Goal: Transaction & Acquisition: Download file/media

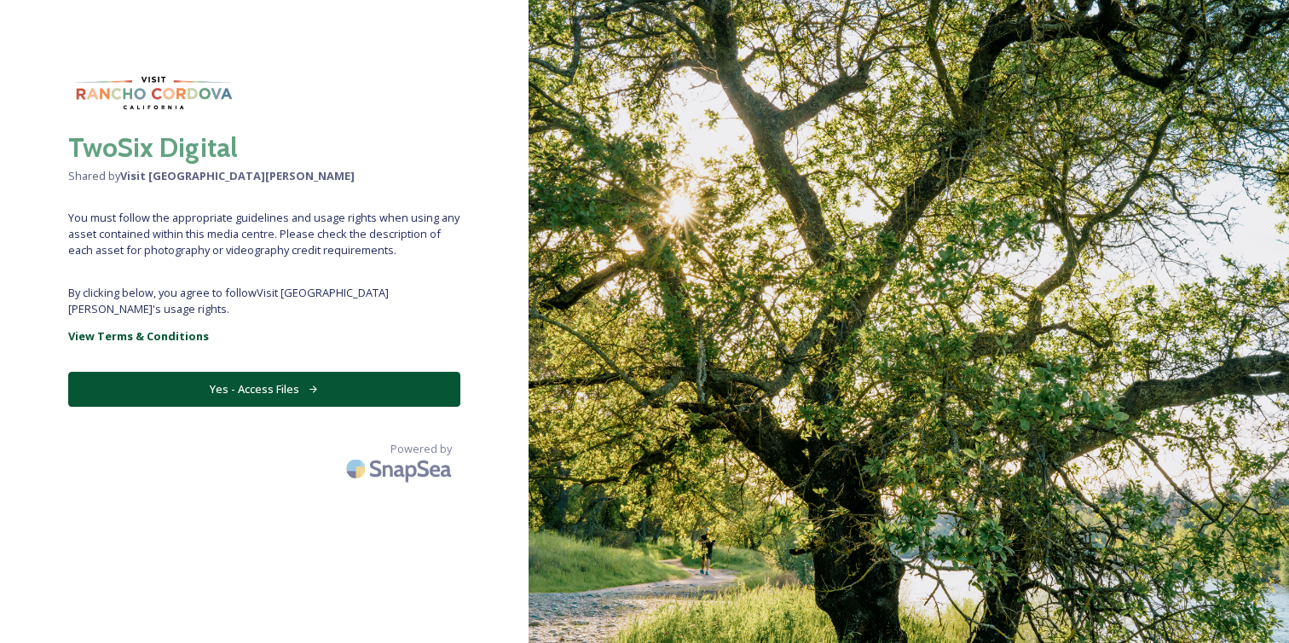
click at [296, 372] on button "Yes - Access Files" at bounding box center [264, 389] width 392 height 35
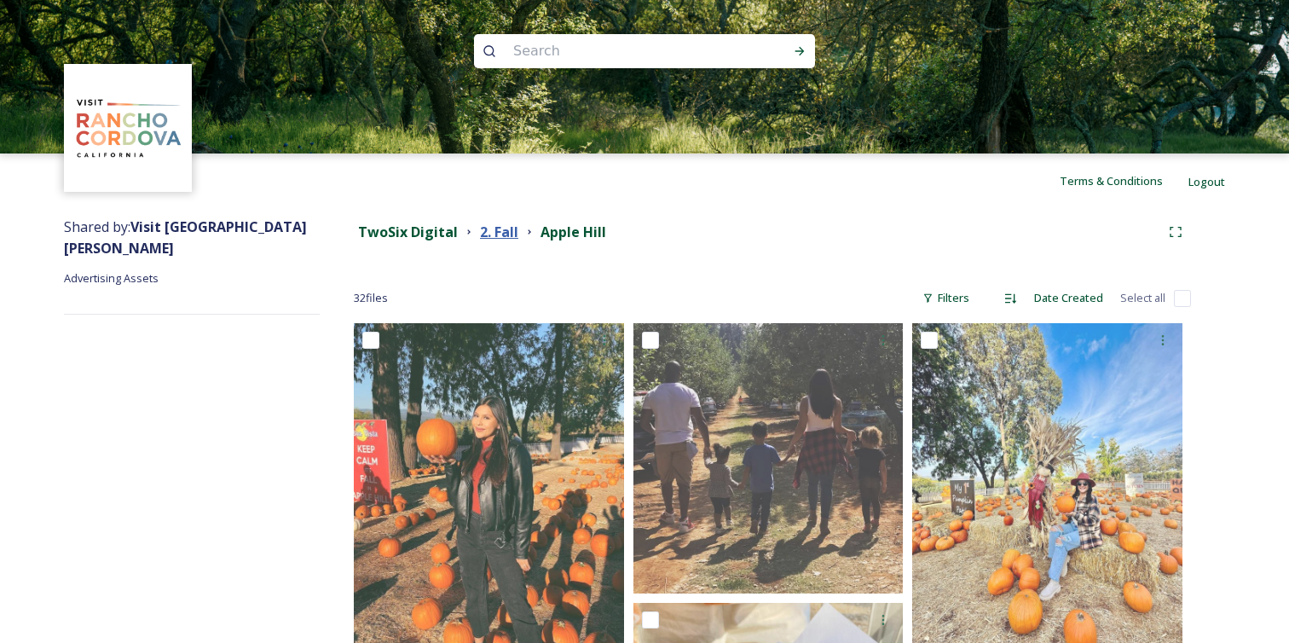
click at [496, 239] on strong "2. Fall" at bounding box center [499, 232] width 38 height 19
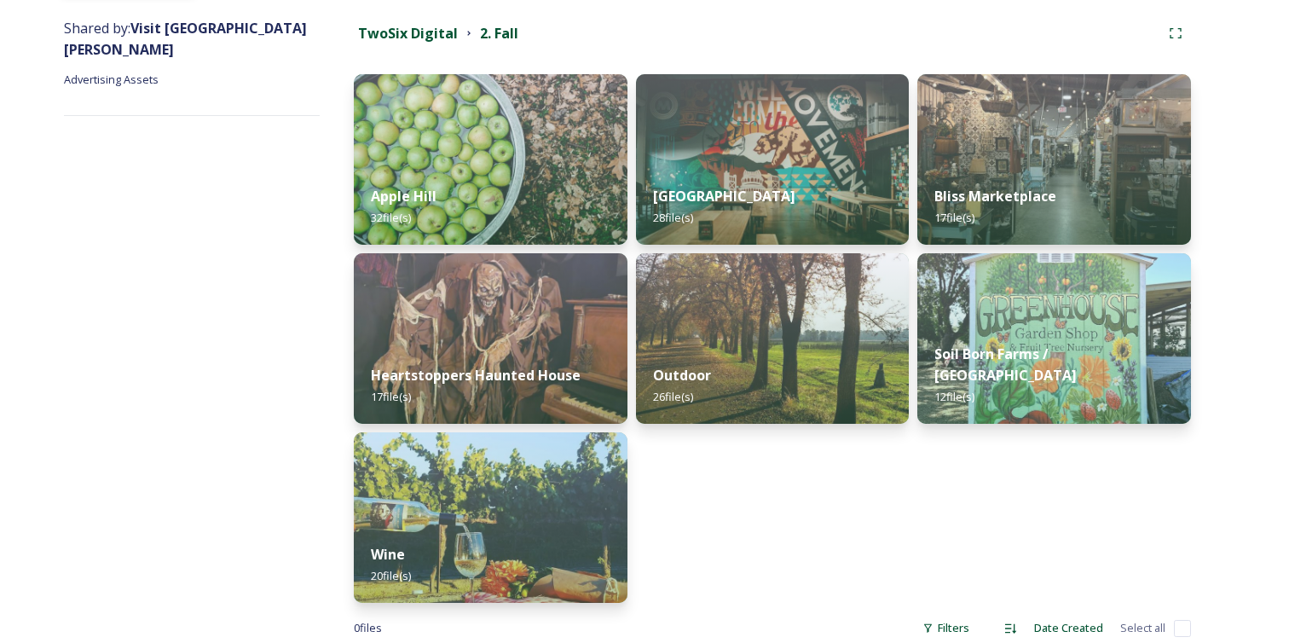
scroll to position [188, 0]
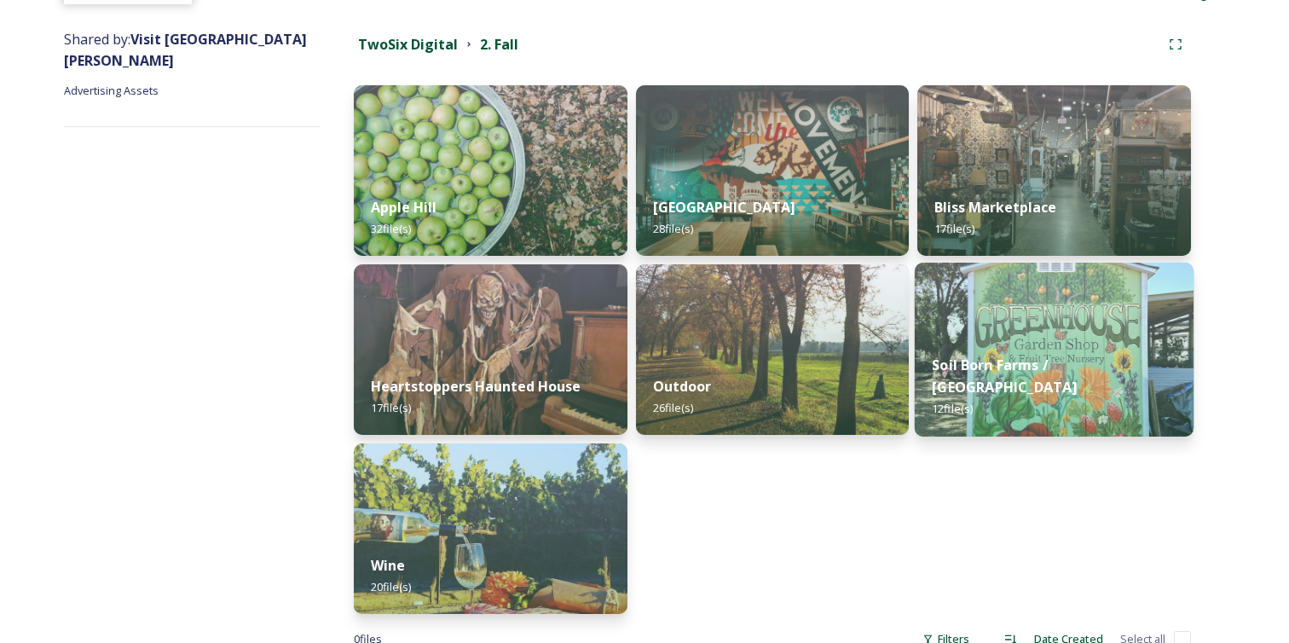
click at [1006, 338] on img at bounding box center [1054, 350] width 279 height 174
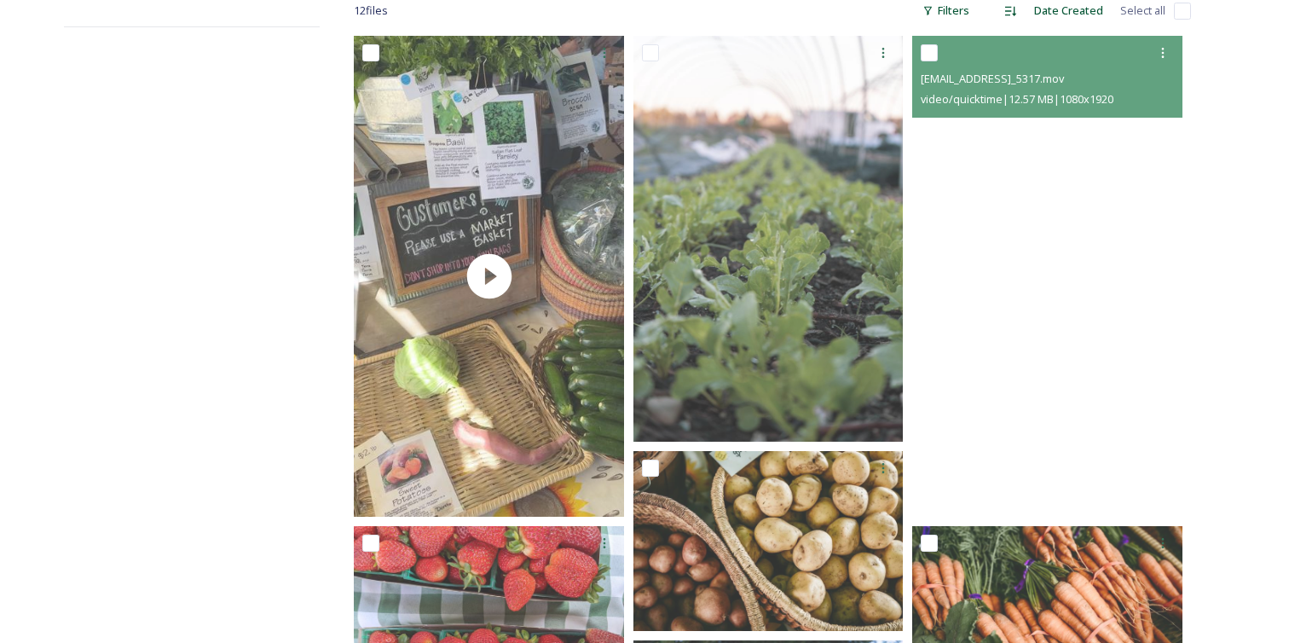
scroll to position [320, 0]
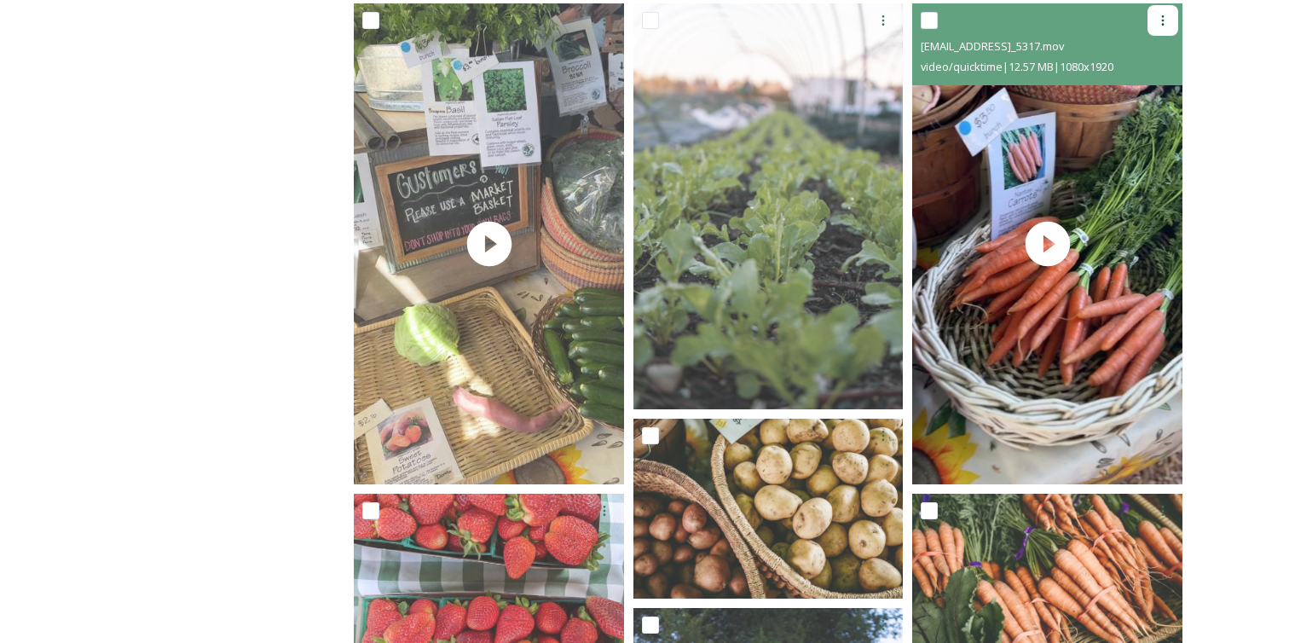
click at [1166, 16] on icon at bounding box center [1163, 21] width 14 height 14
click at [1142, 84] on span "Download" at bounding box center [1143, 91] width 52 height 16
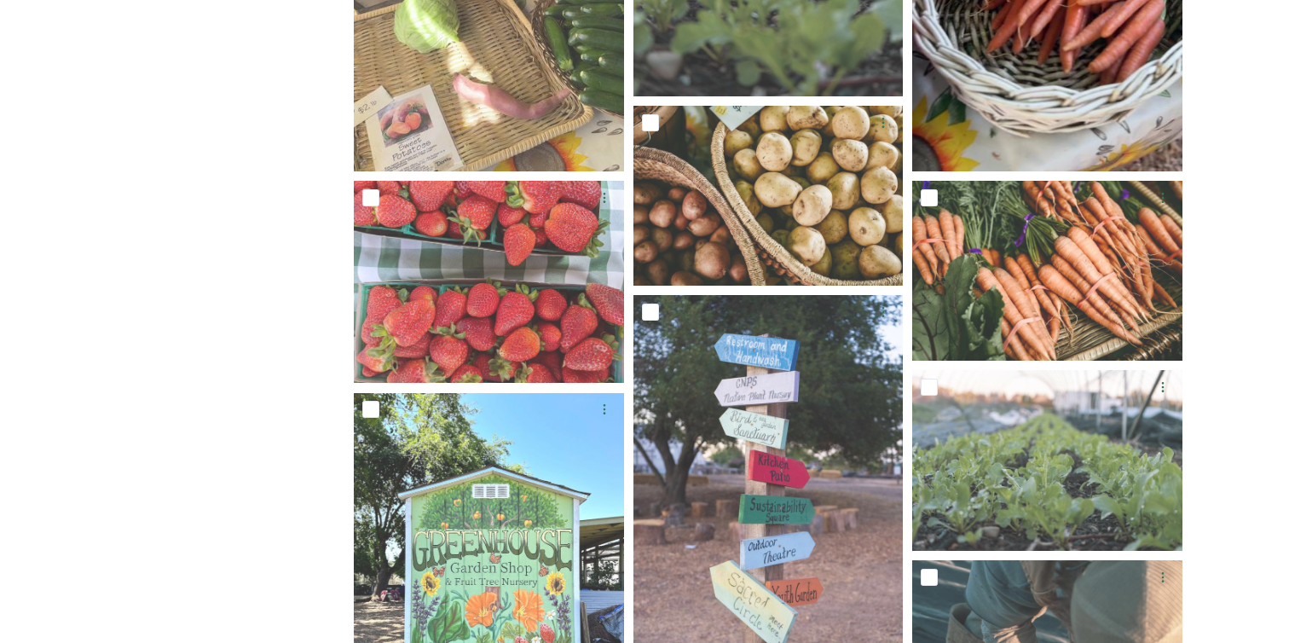
scroll to position [714, 0]
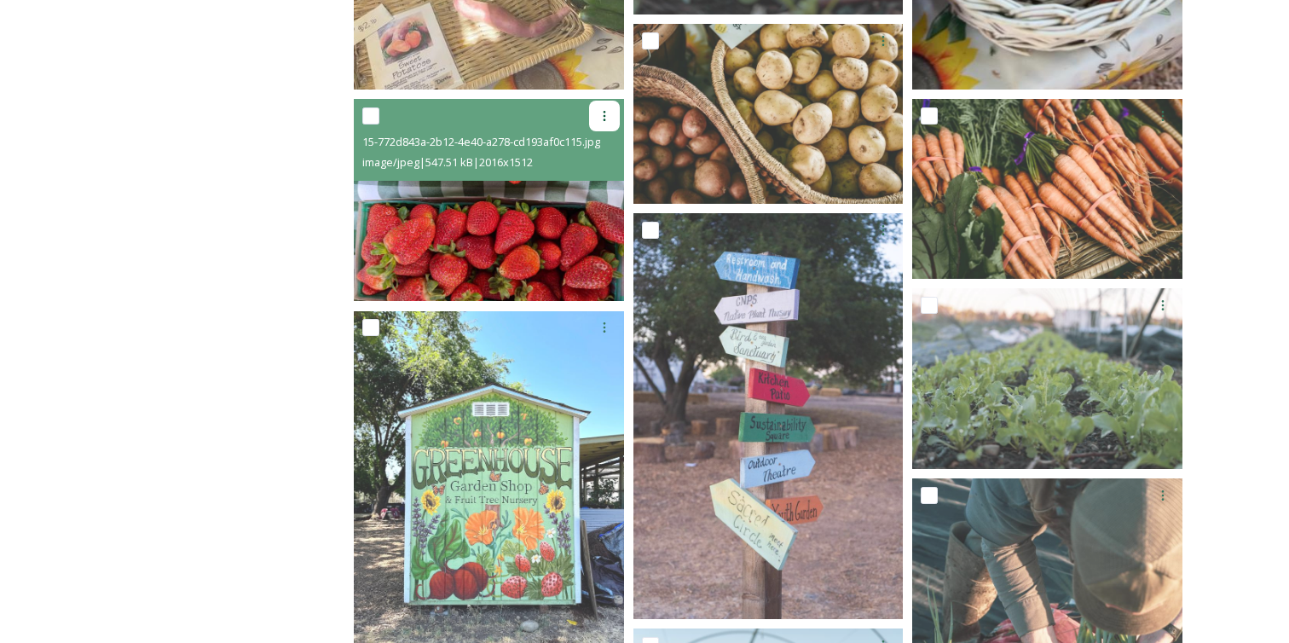
click at [600, 117] on icon at bounding box center [605, 116] width 14 height 14
click at [589, 188] on span "Download" at bounding box center [584, 186] width 52 height 16
click at [481, 225] on img at bounding box center [489, 200] width 270 height 203
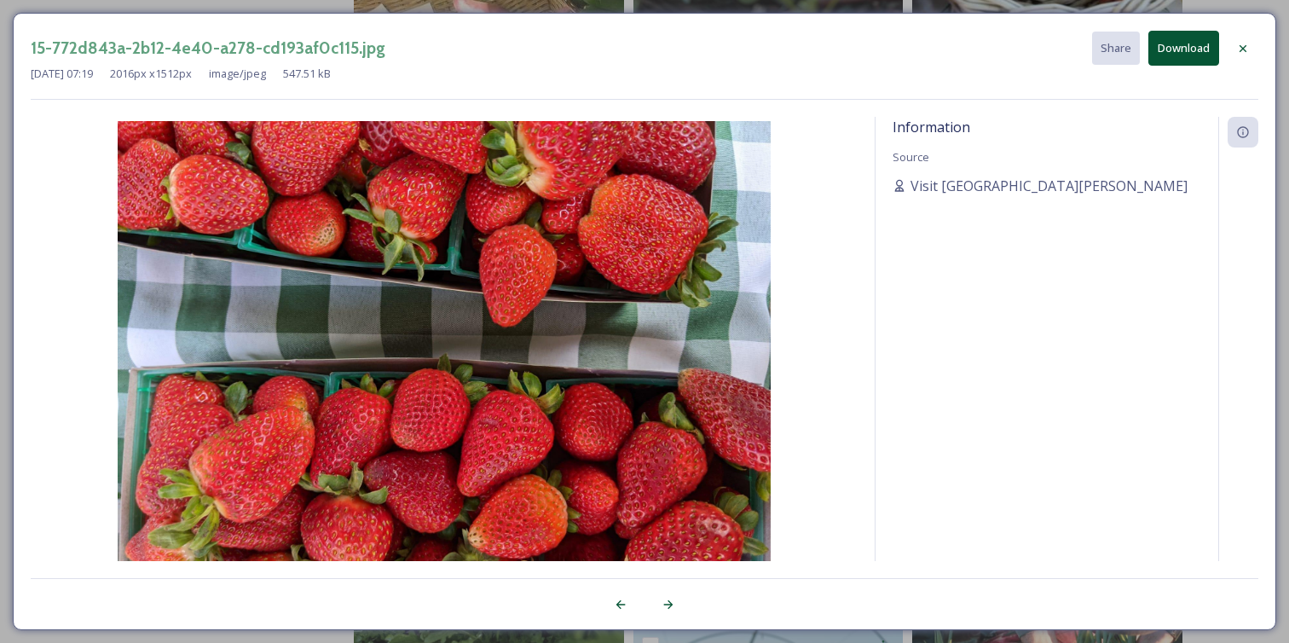
click at [920, 11] on div "15-772d843a-2b12-4e40-a278-cd193af0c115.jpg Share Download [DATE] 07:19 2016 px…" at bounding box center [644, 321] width 1289 height 643
click at [1246, 49] on icon at bounding box center [1243, 49] width 14 height 14
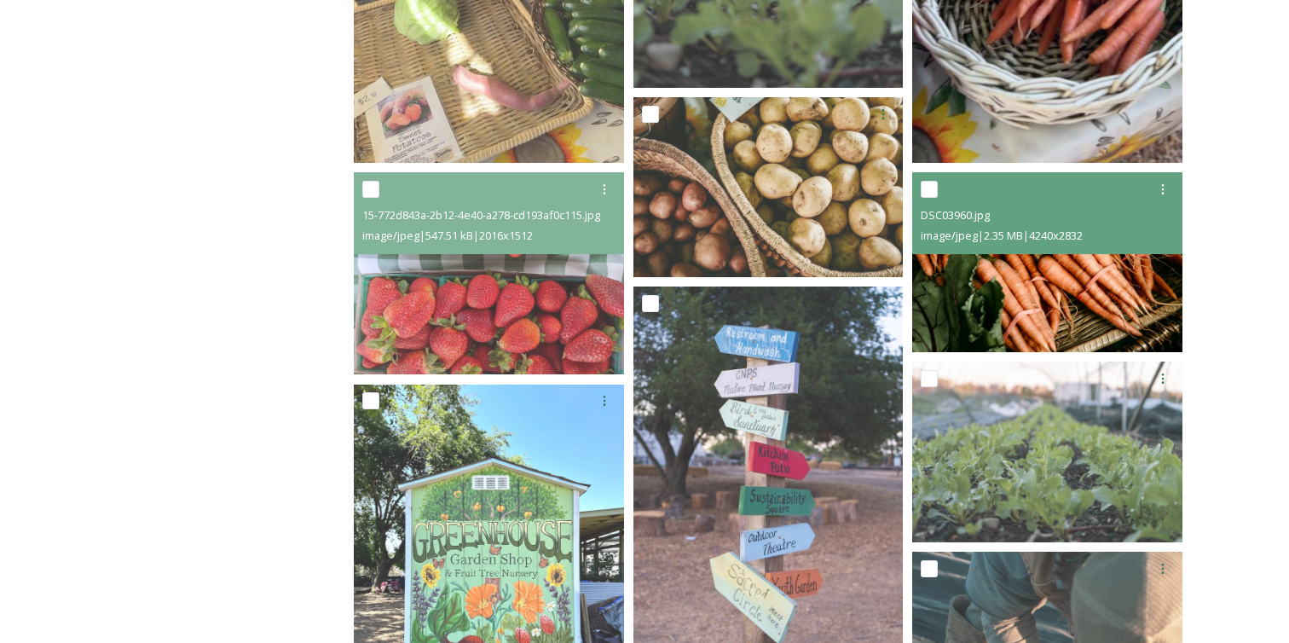
scroll to position [626, 0]
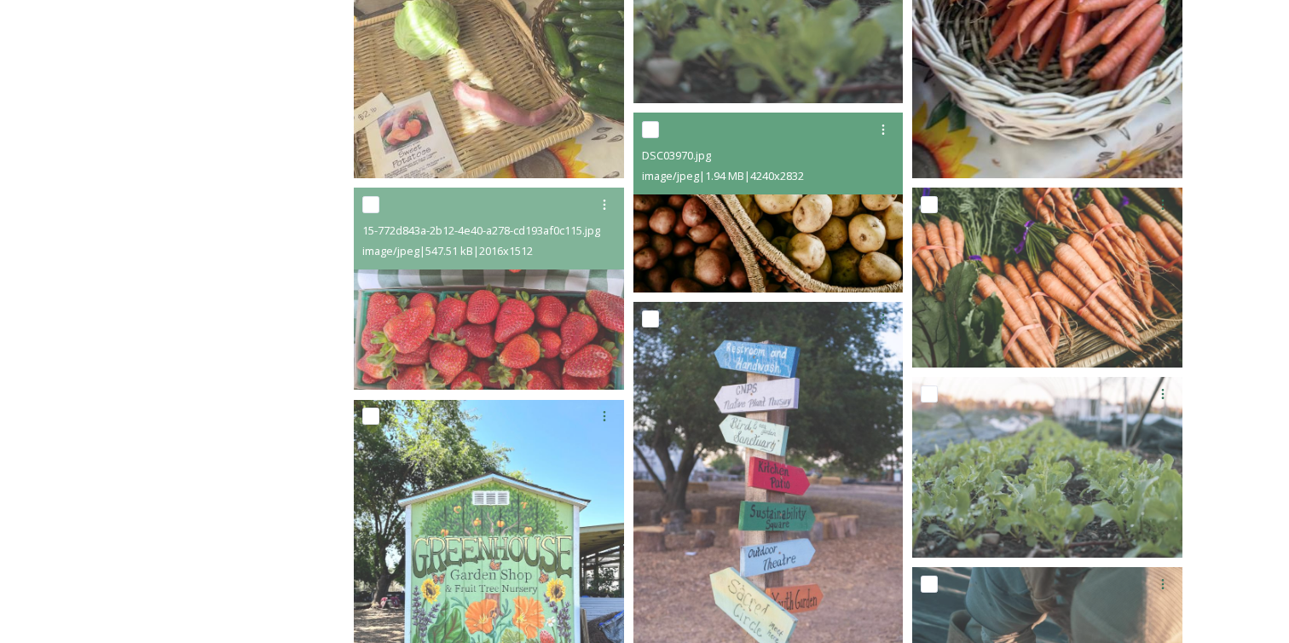
click at [821, 223] on img at bounding box center [768, 203] width 270 height 181
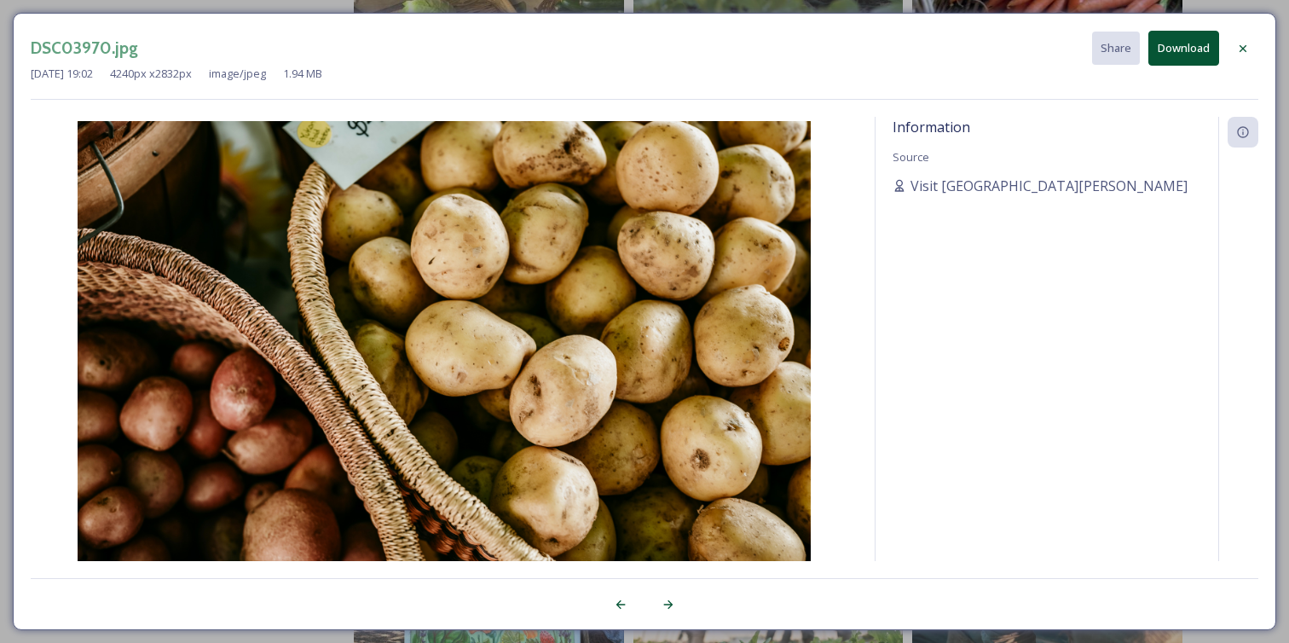
click at [1185, 50] on button "Download" at bounding box center [1183, 48] width 71 height 35
click at [1229, 51] on div at bounding box center [1243, 48] width 31 height 31
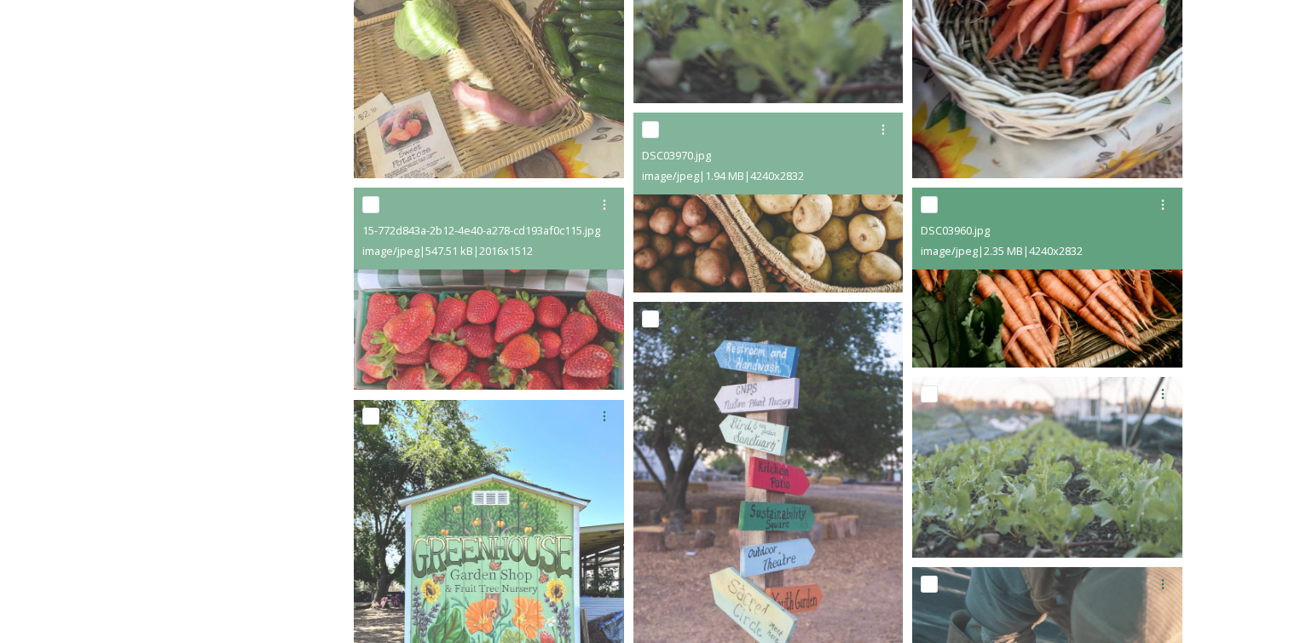
click at [1022, 315] on img at bounding box center [1047, 278] width 270 height 181
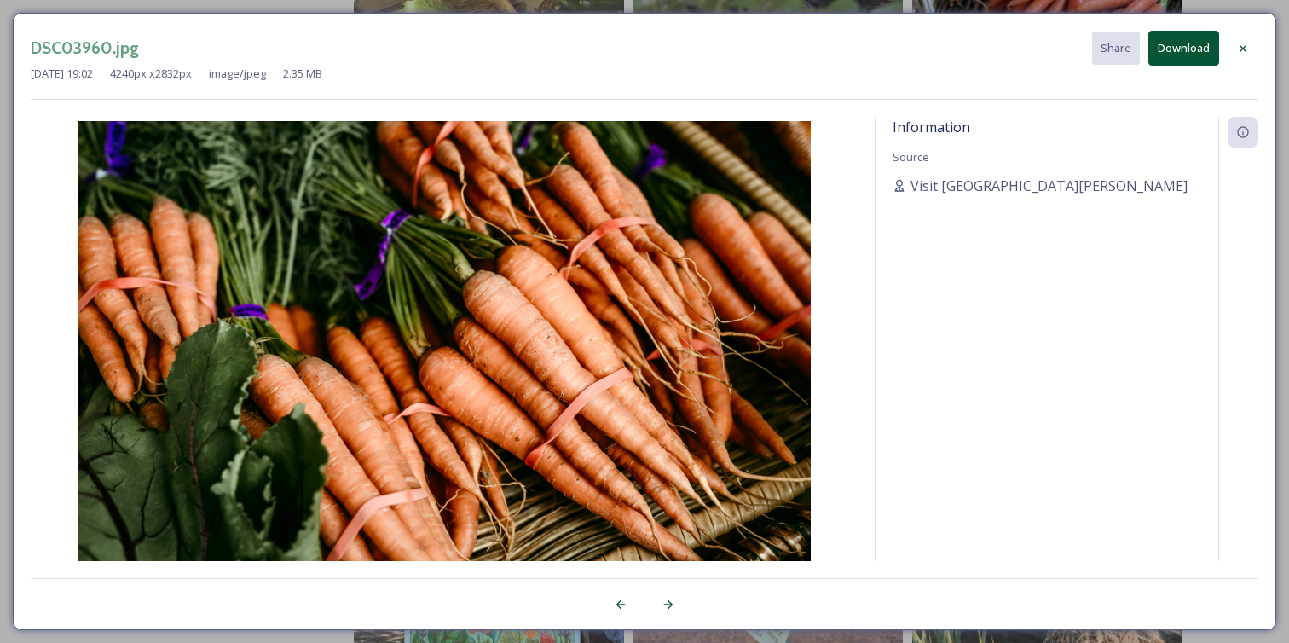
click at [1178, 53] on button "Download" at bounding box center [1183, 48] width 71 height 35
click at [1239, 50] on icon at bounding box center [1243, 49] width 14 height 14
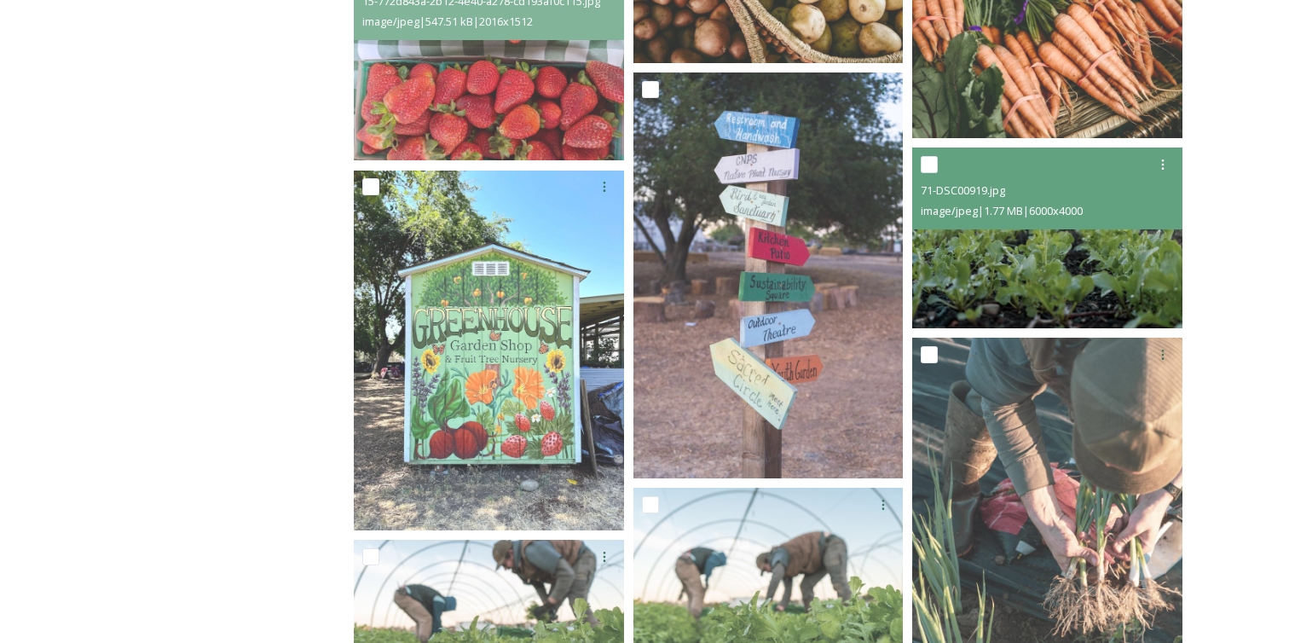
scroll to position [992, 0]
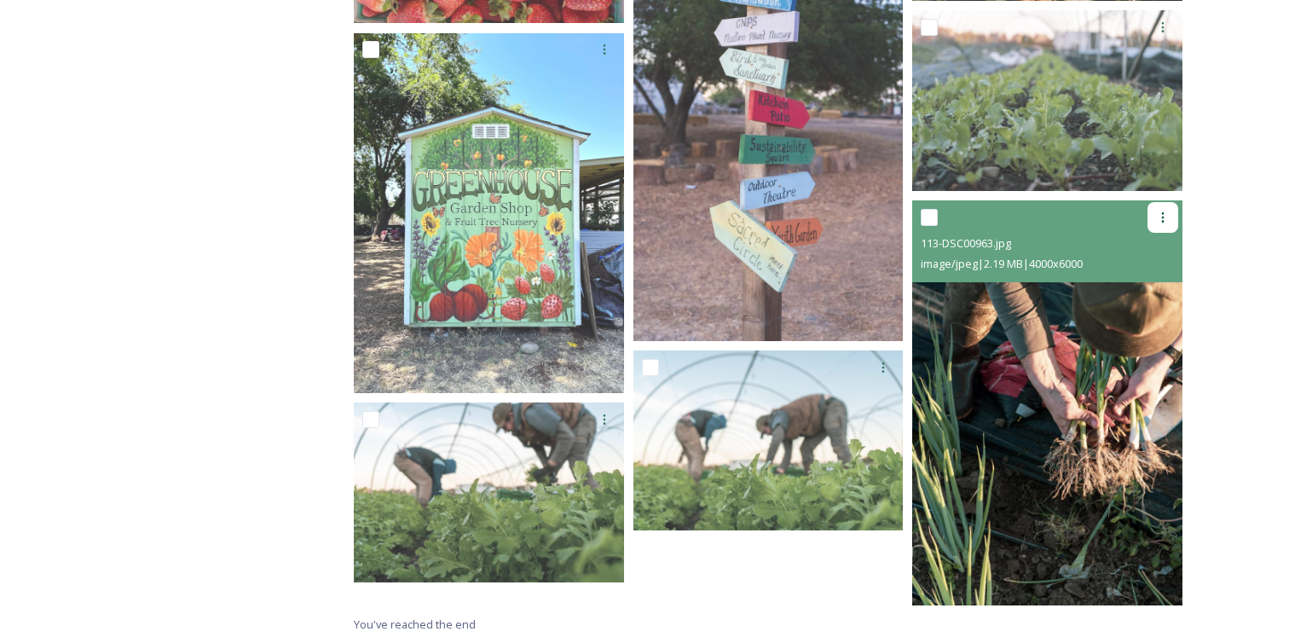
click at [1159, 213] on icon at bounding box center [1163, 218] width 14 height 14
click at [1153, 278] on div "Download" at bounding box center [1142, 287] width 69 height 33
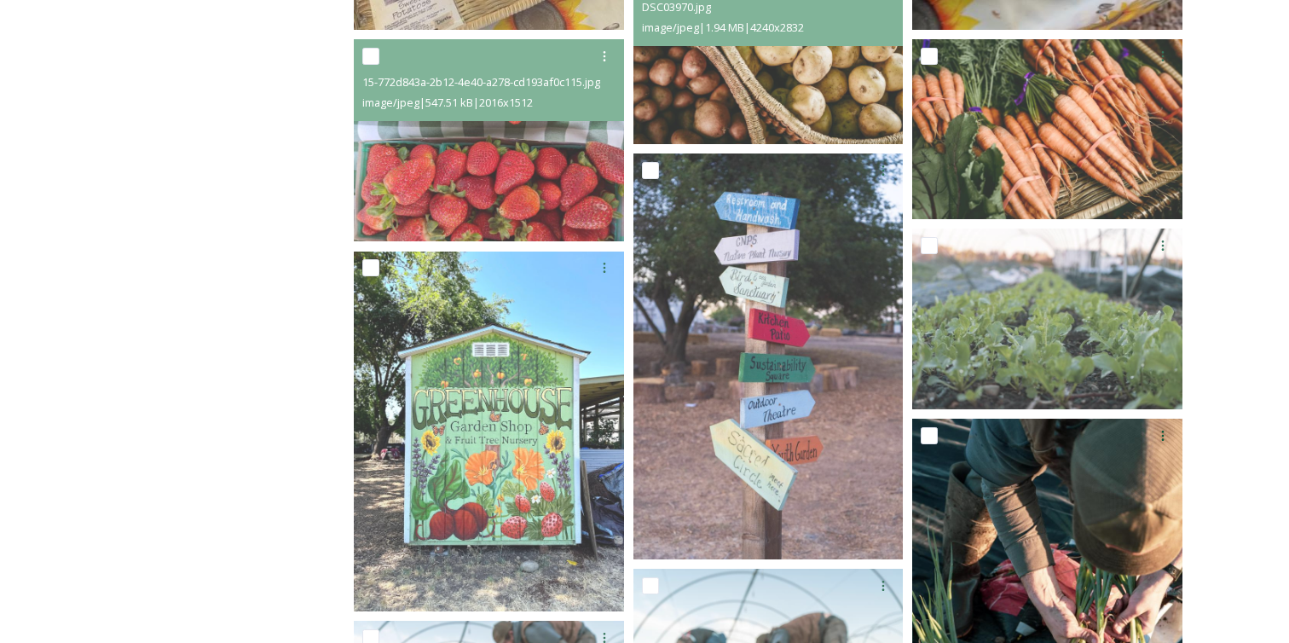
scroll to position [772, 0]
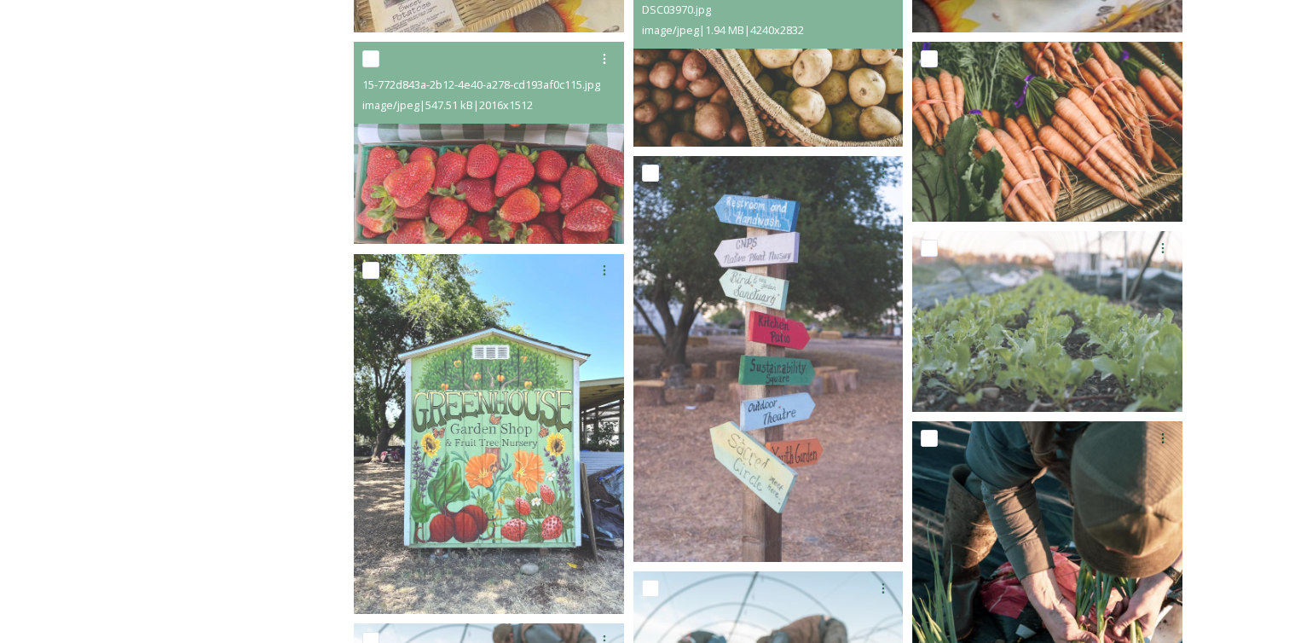
click at [260, 436] on div "Shared by: Visit [GEOGRAPHIC_DATA][PERSON_NAME] Advertising Assets" at bounding box center [192, 149] width 256 height 1427
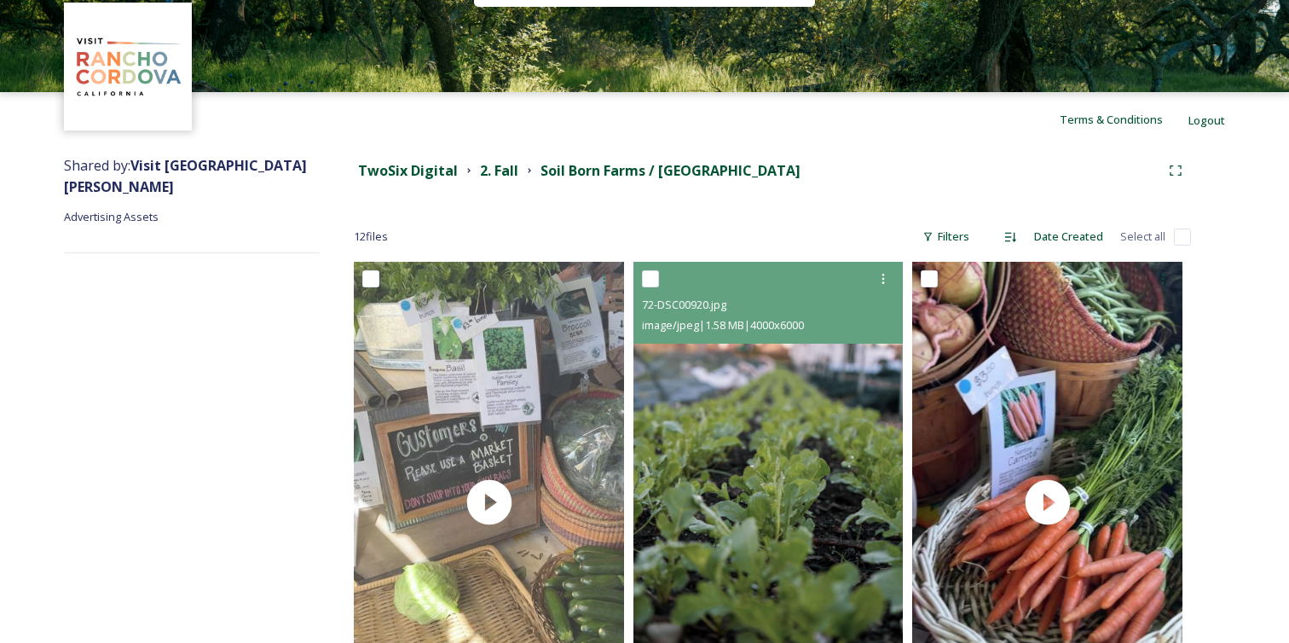
scroll to position [54, 0]
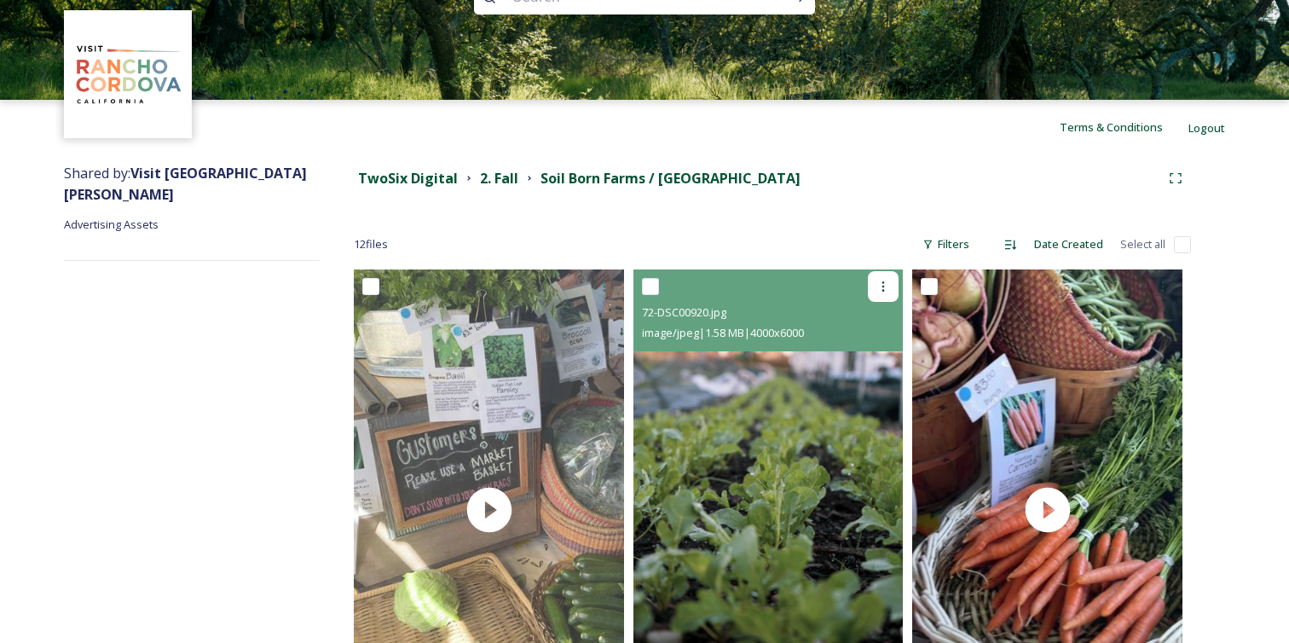
click at [876, 282] on div at bounding box center [883, 286] width 31 height 31
click at [877, 367] on div "Download" at bounding box center [863, 356] width 69 height 33
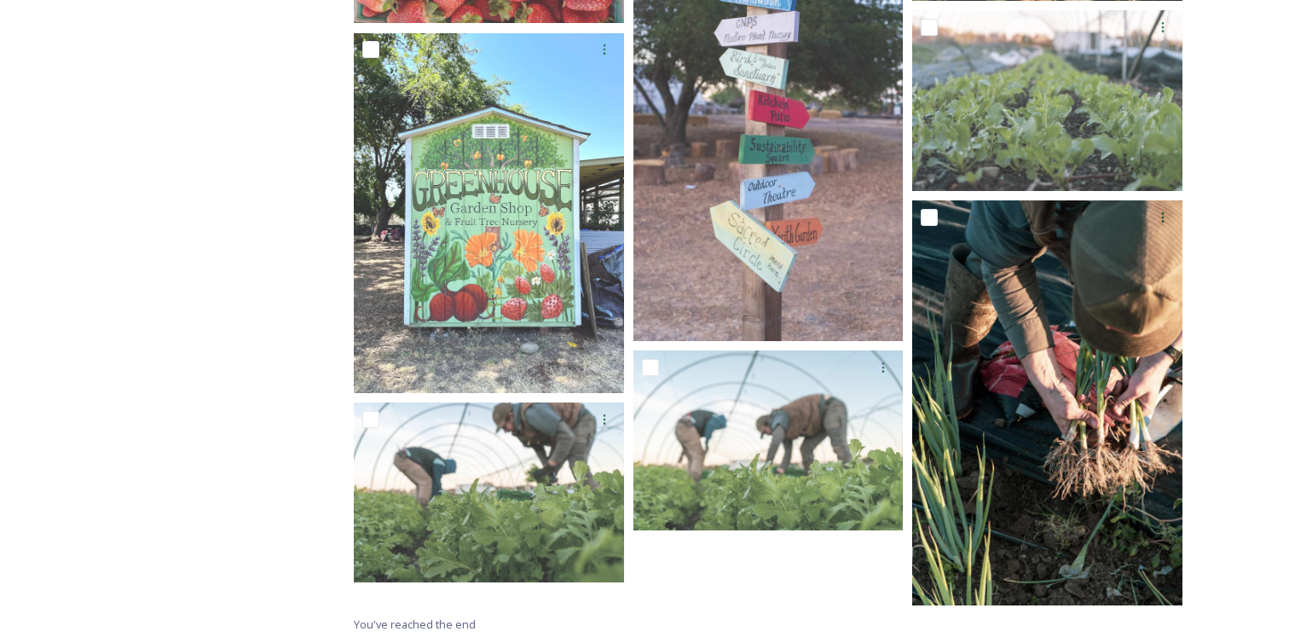
scroll to position [905, 0]
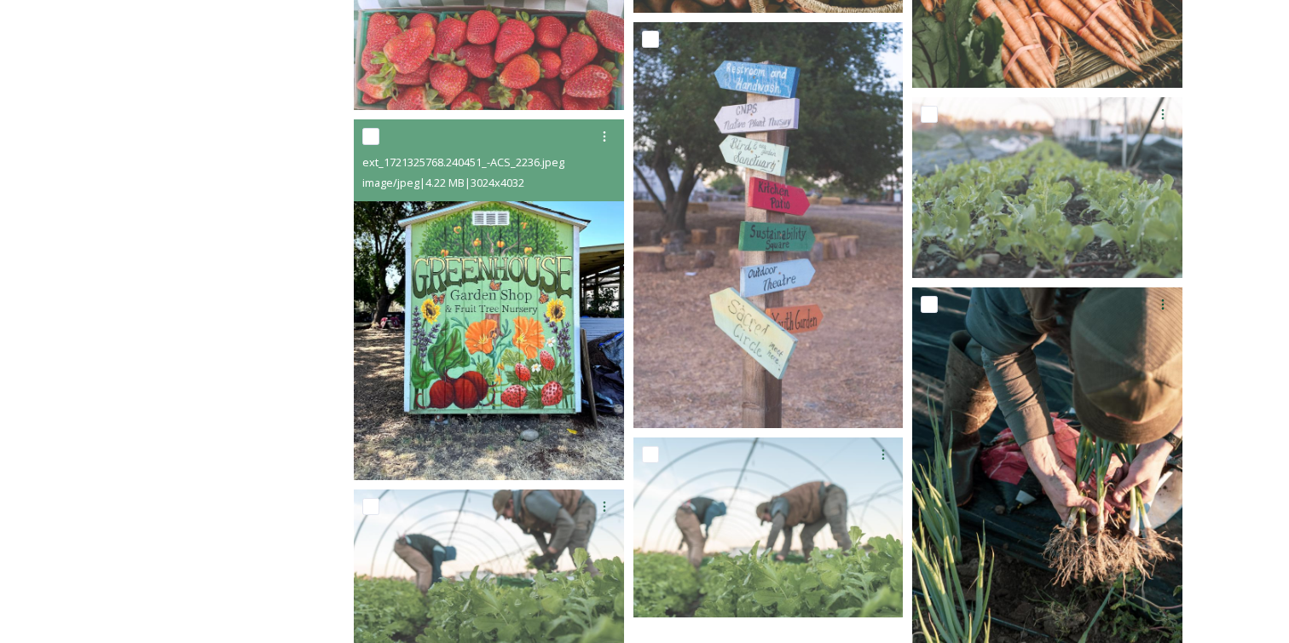
click at [454, 379] on img at bounding box center [489, 300] width 270 height 361
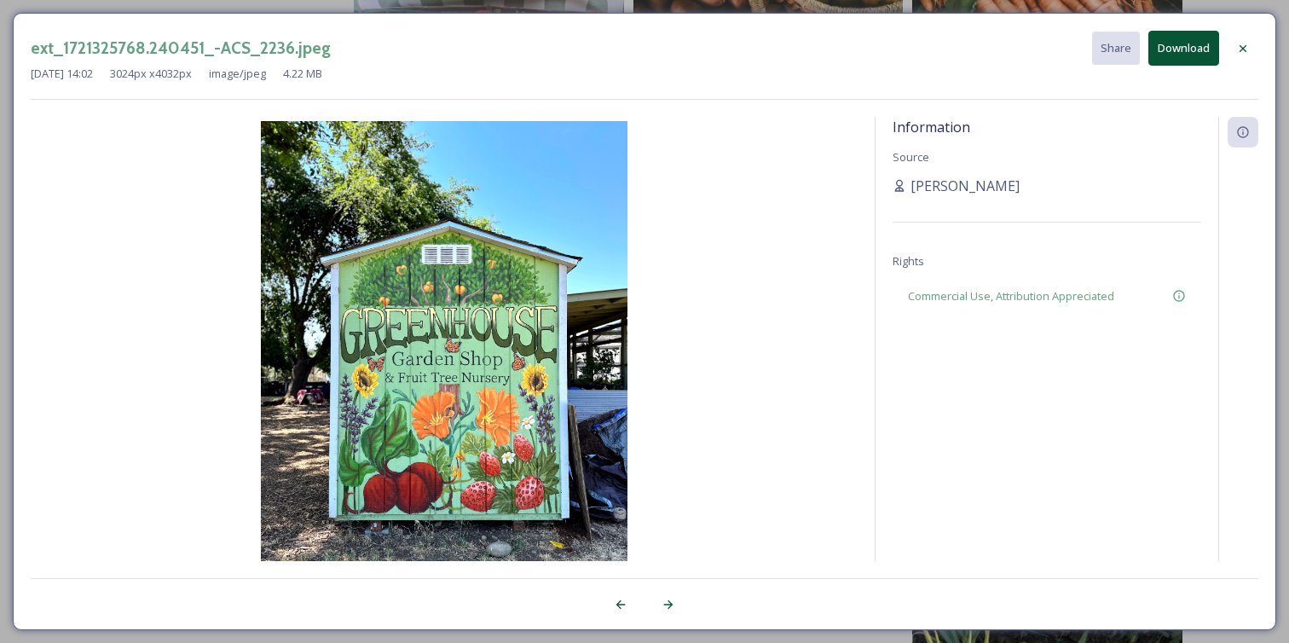
click at [774, 8] on div "ext_1721325768.240451_-ACS_2236.jpeg Share Download [DATE] 14:02 3024 px x 4032…" at bounding box center [644, 321] width 1289 height 643
click at [1241, 51] on icon at bounding box center [1243, 49] width 14 height 14
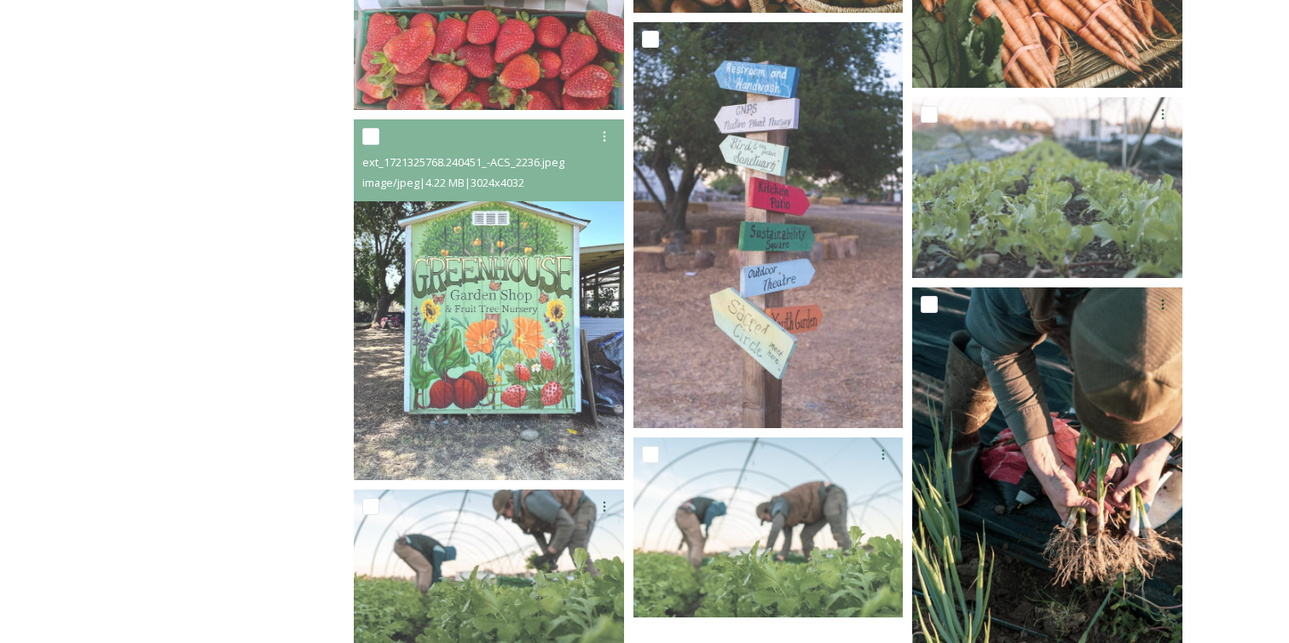
click at [1223, 240] on div "TwoSix Digital 2. Fall Soil Born Farms / Terra Madre 12 file s Filters Date Cre…" at bounding box center [772, 16] width 905 height 1427
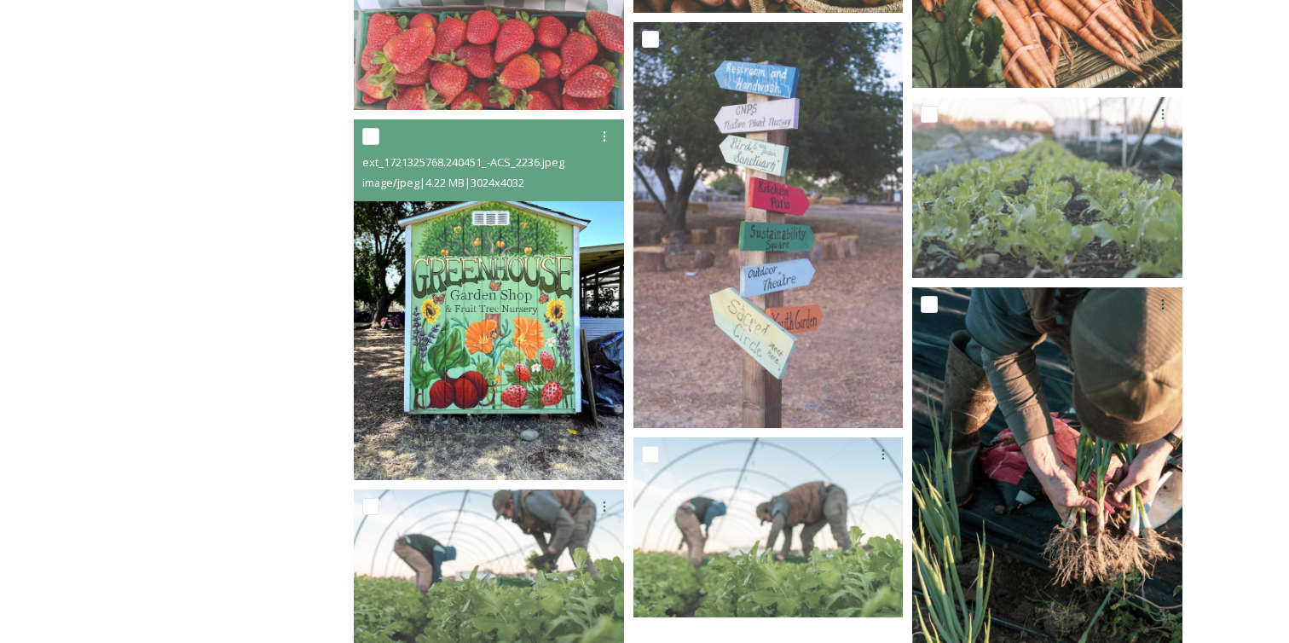
scroll to position [992, 0]
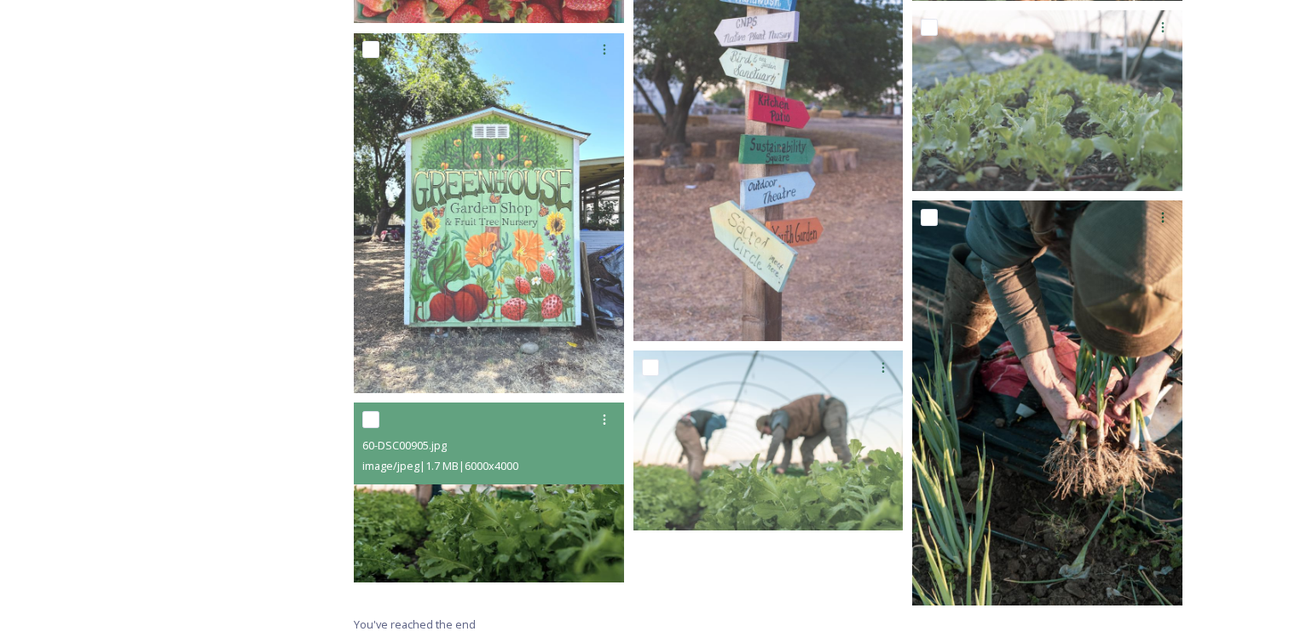
click at [494, 520] on img at bounding box center [489, 492] width 270 height 180
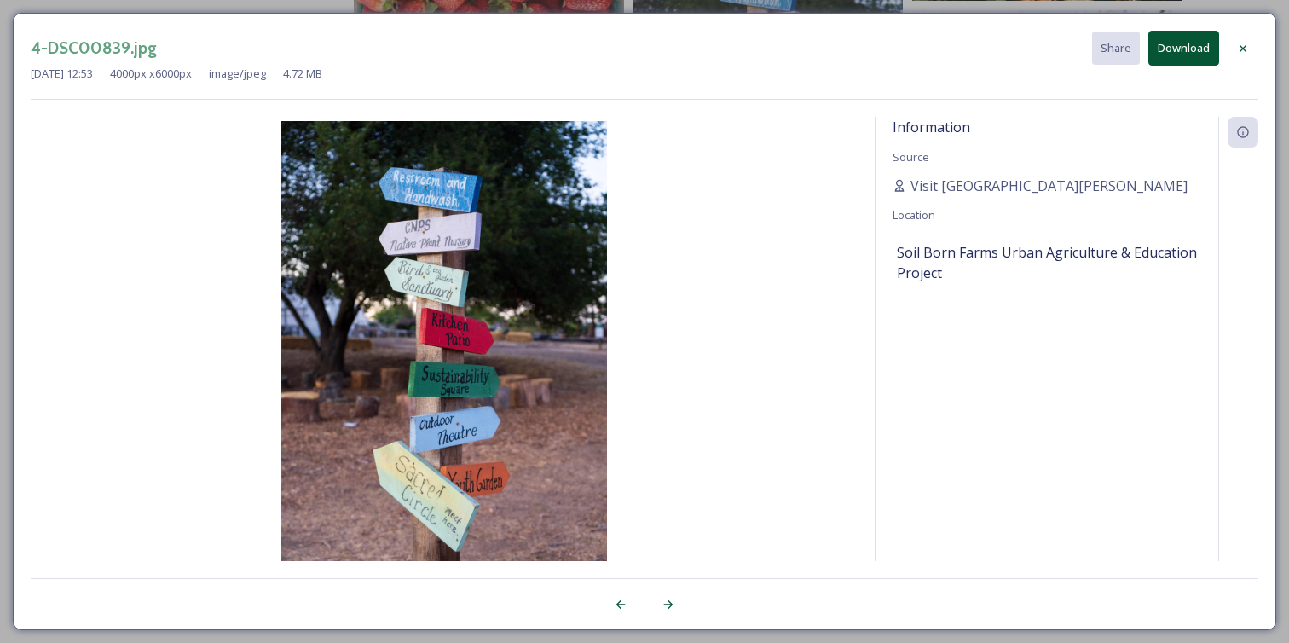
click at [1244, 43] on icon at bounding box center [1243, 49] width 14 height 14
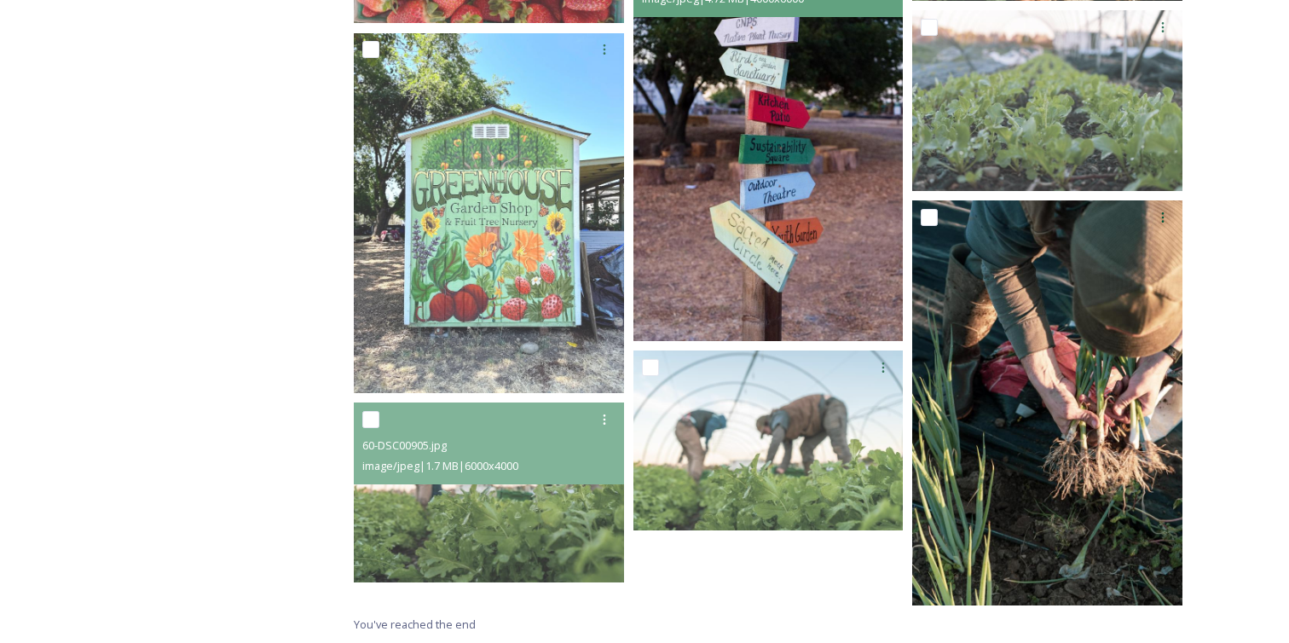
click at [746, 231] on img at bounding box center [768, 138] width 270 height 406
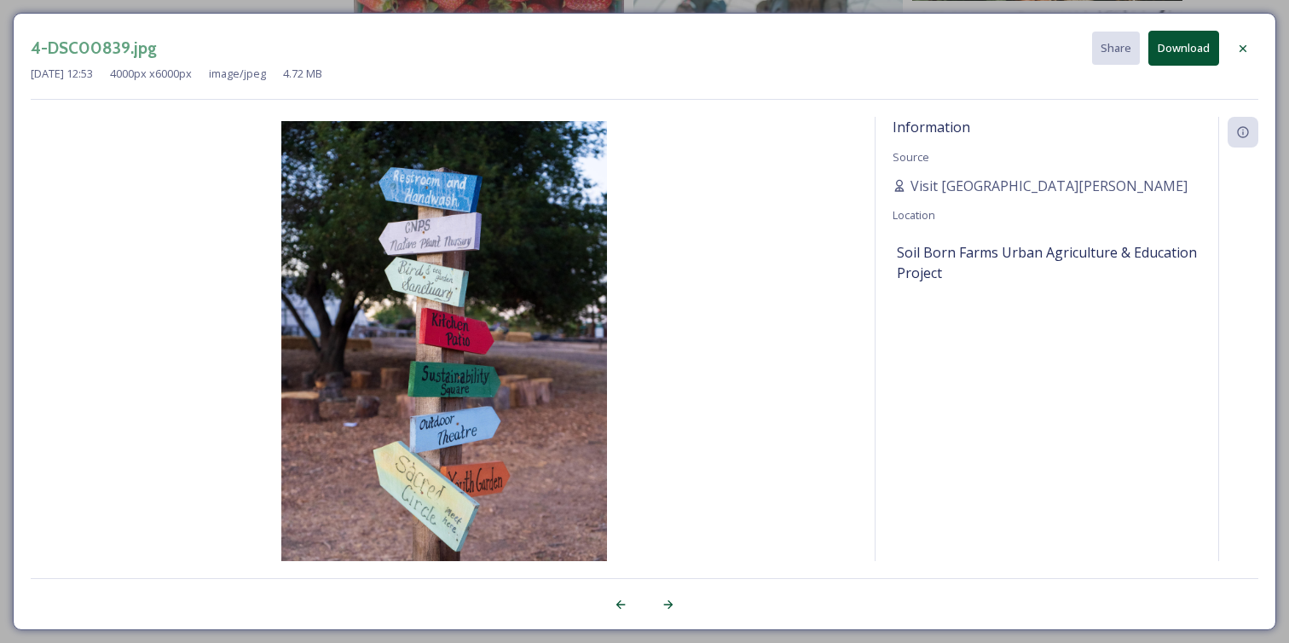
click at [1250, 43] on div at bounding box center [1243, 48] width 31 height 31
